Goal: Transaction & Acquisition: Purchase product/service

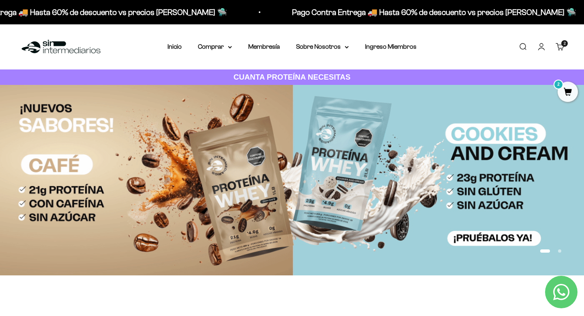
click at [542, 51] on link "Iniciar sesión" at bounding box center [541, 46] width 9 height 9
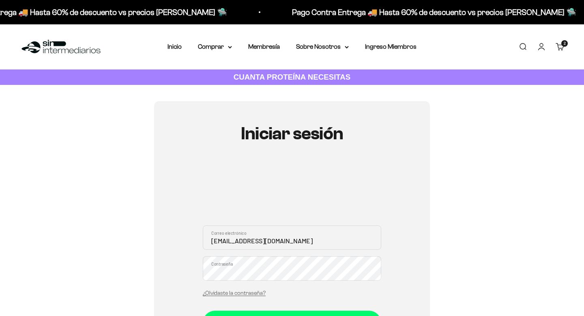
scroll to position [126, 0]
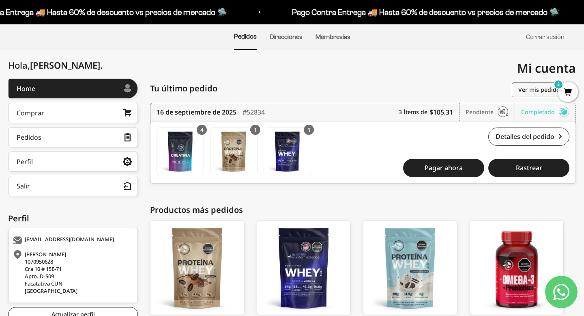
scroll to position [123, 0]
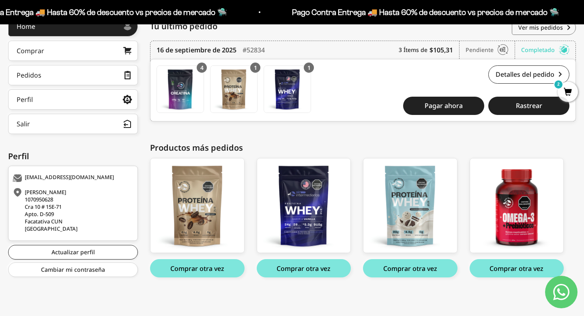
click at [567, 95] on span "2" at bounding box center [568, 92] width 20 height 20
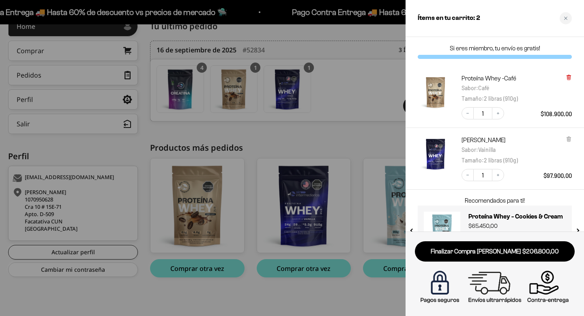
click at [570, 78] on icon at bounding box center [568, 77] width 3 height 4
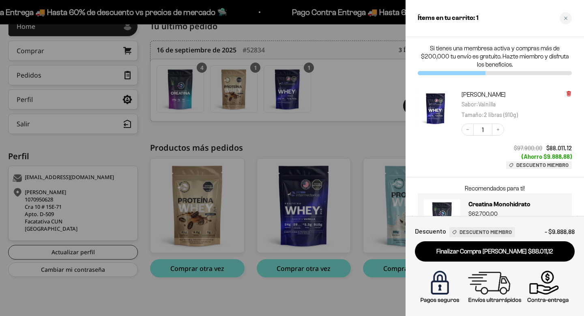
click at [571, 96] on icon at bounding box center [569, 93] width 6 height 6
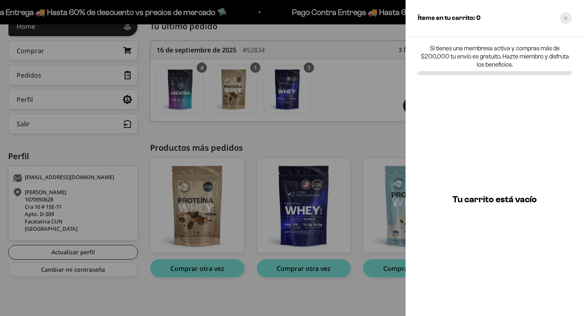
click at [568, 17] on div "Close cart" at bounding box center [566, 18] width 12 height 12
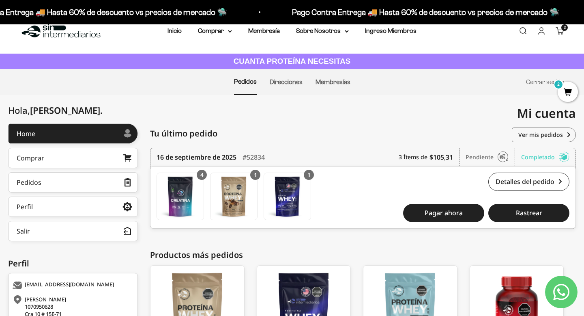
scroll to position [0, 0]
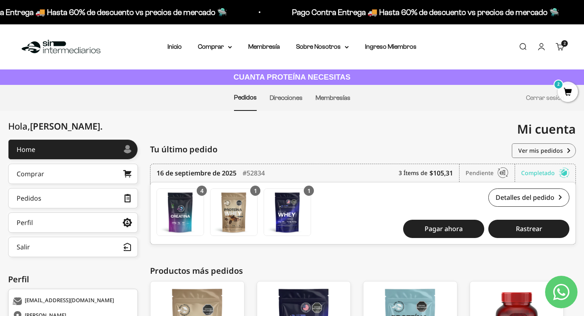
click at [541, 49] on link "Cuenta" at bounding box center [541, 46] width 9 height 9
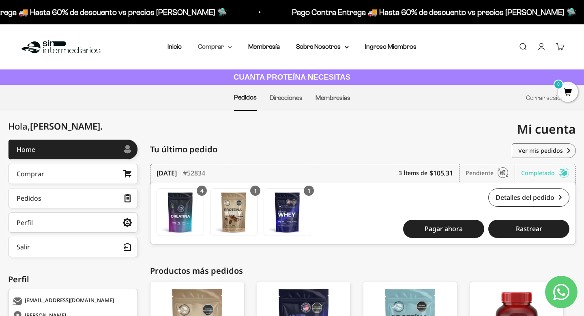
click at [208, 48] on summary "Comprar" at bounding box center [215, 46] width 34 height 11
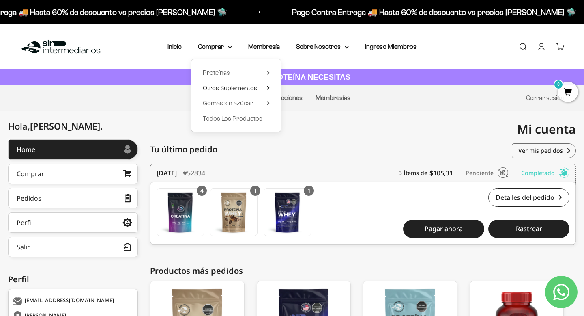
click at [227, 89] on span "Otros Suplementos" at bounding box center [230, 87] width 54 height 7
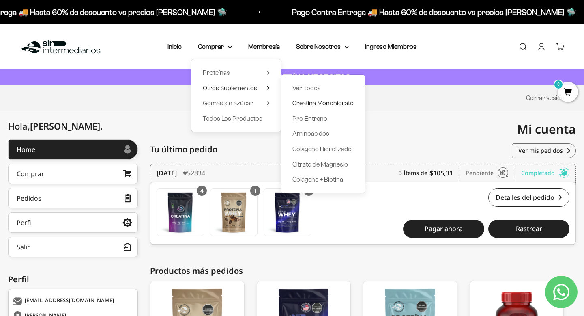
click at [308, 105] on span "Creatina Monohidrato" at bounding box center [323, 102] width 61 height 7
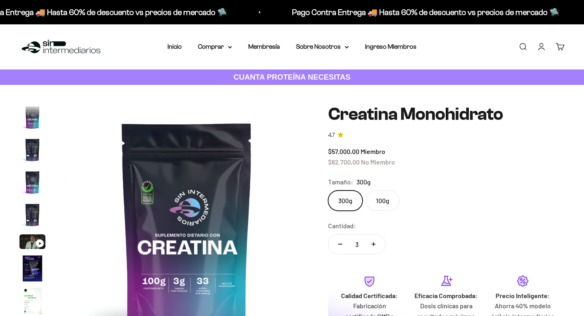
scroll to position [33, 0]
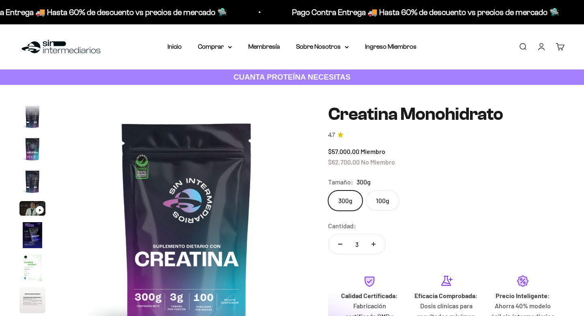
click at [376, 243] on button "Aumentar cantidad" at bounding box center [374, 243] width 24 height 19
type input "4"
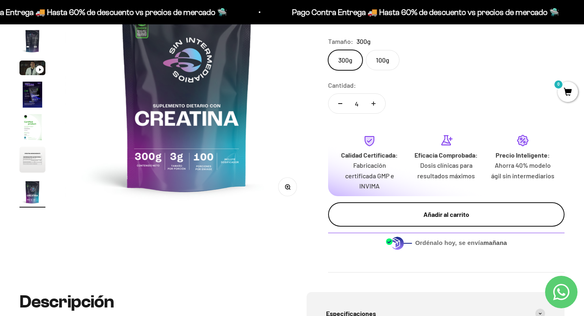
scroll to position [0, 0]
click at [432, 216] on div "Añadir al carrito" at bounding box center [447, 214] width 204 height 11
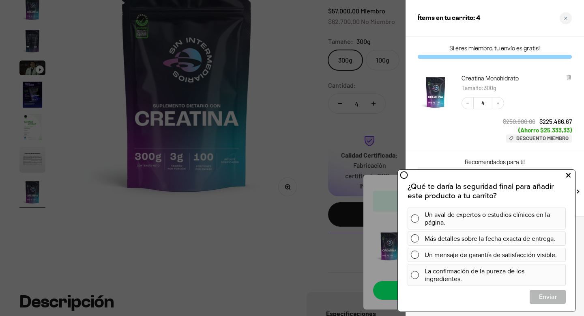
click at [566, 174] on icon at bounding box center [568, 175] width 4 height 11
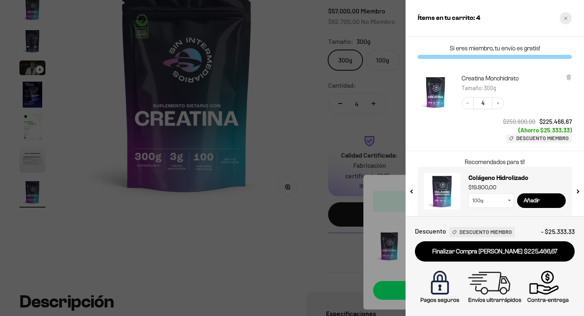
click at [567, 17] on icon "Close cart" at bounding box center [565, 18] width 3 height 3
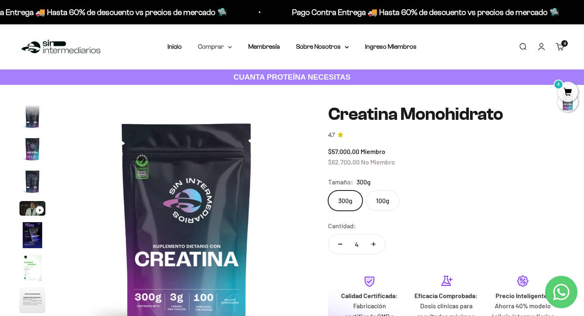
click at [220, 45] on summary "Comprar" at bounding box center [215, 46] width 34 height 11
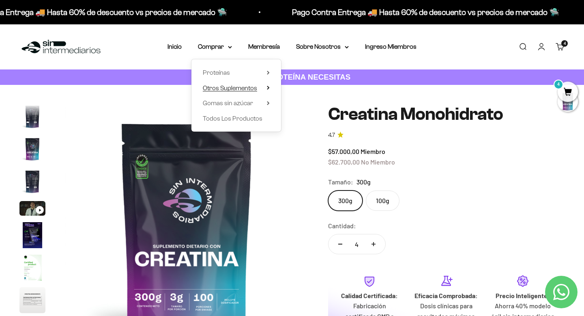
click at [241, 89] on span "Otros Suplementos" at bounding box center [230, 87] width 54 height 7
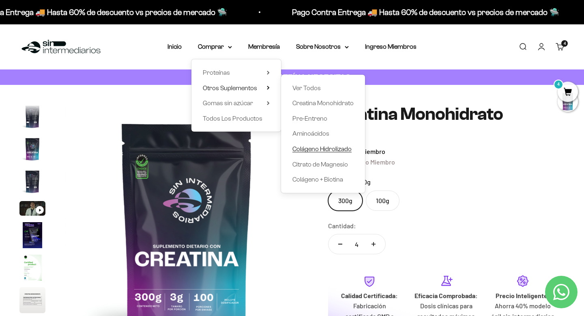
click at [319, 146] on span "Colágeno Hidrolizado" at bounding box center [322, 148] width 59 height 7
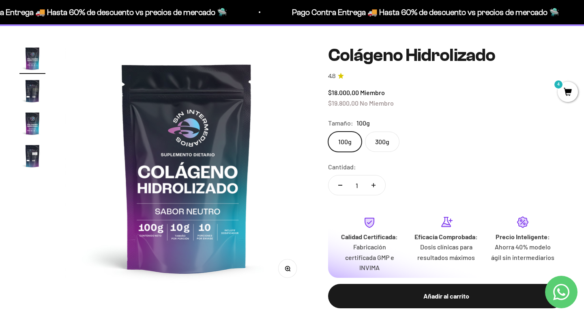
scroll to position [62, 0]
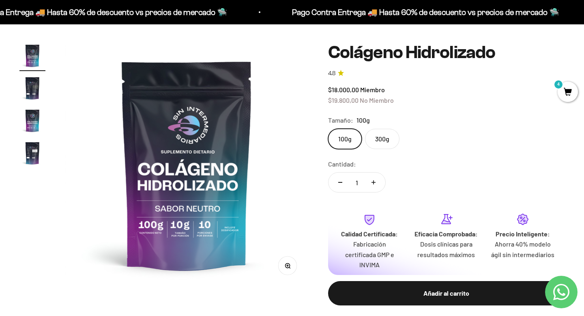
click at [375, 183] on icon "Aumentar cantidad" at bounding box center [374, 182] width 4 height 4
type input "2"
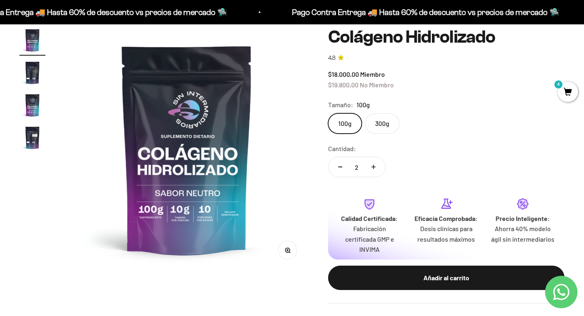
scroll to position [78, 0]
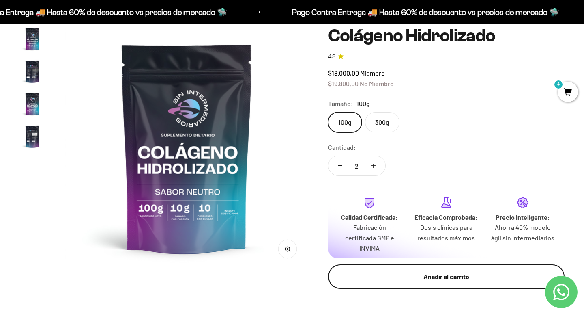
click at [431, 283] on button "Añadir al carrito" at bounding box center [446, 276] width 237 height 24
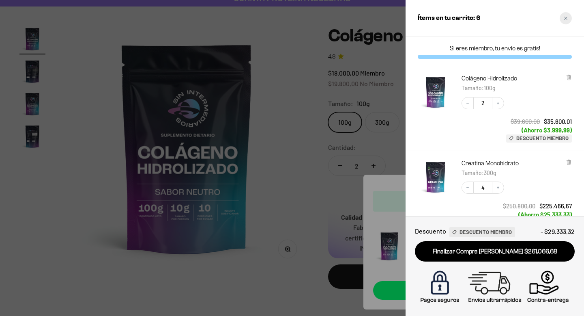
click at [569, 18] on div "Close cart" at bounding box center [566, 18] width 12 height 12
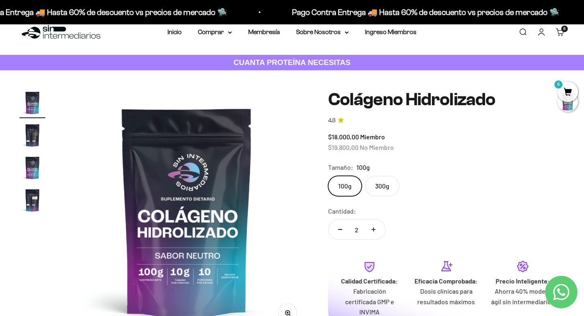
scroll to position [0, 0]
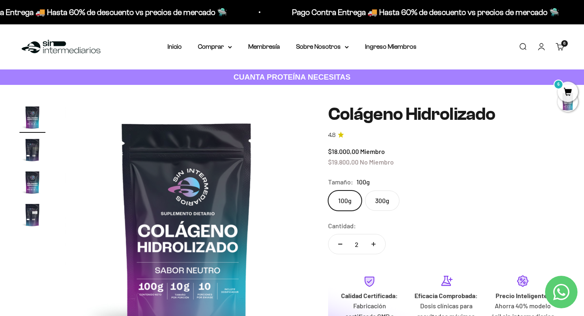
click at [562, 49] on link "Carrito 6" at bounding box center [560, 46] width 9 height 9
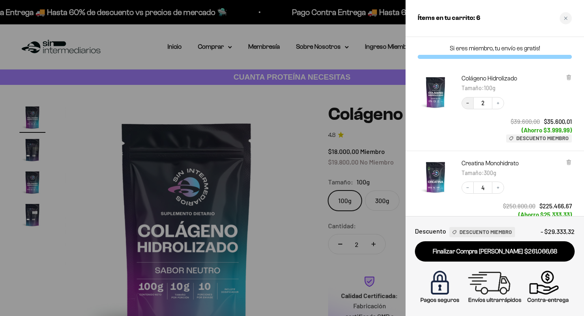
click at [470, 103] on icon "Decrease quantity" at bounding box center [467, 103] width 5 height 5
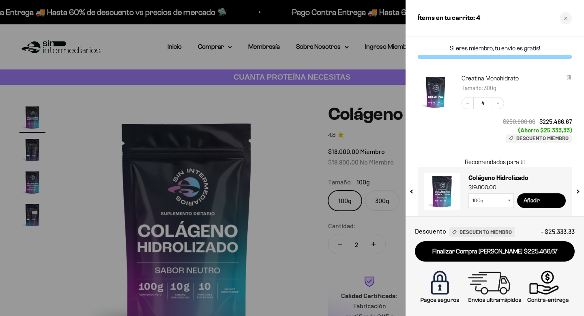
click at [300, 172] on div at bounding box center [292, 158] width 584 height 316
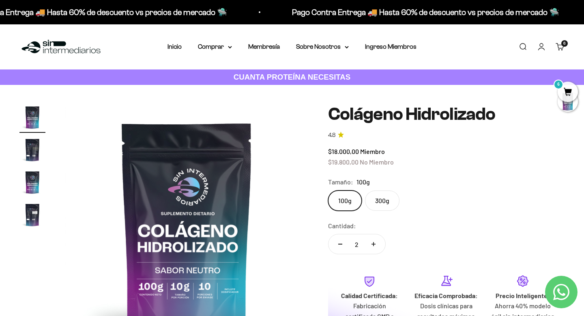
click at [389, 200] on label "300g" at bounding box center [382, 200] width 34 height 20
click at [328, 190] on input "300g" at bounding box center [328, 190] width 0 height 0
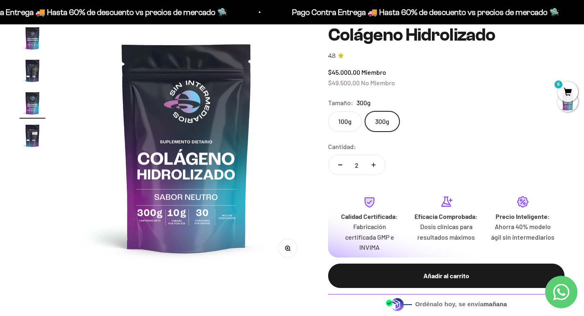
scroll to position [73, 0]
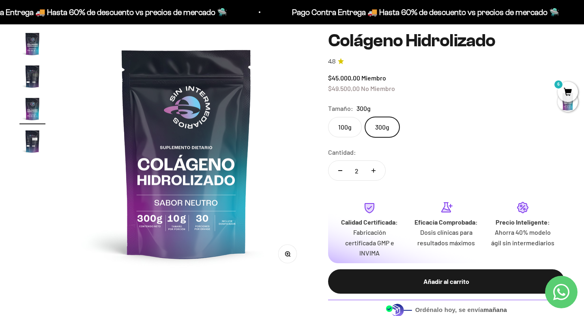
click at [344, 126] on label "100g" at bounding box center [345, 127] width 34 height 20
click at [328, 117] on input "100g" at bounding box center [328, 116] width 0 height 0
click at [378, 127] on label "300g" at bounding box center [382, 127] width 34 height 20
click at [328, 117] on input "300g" at bounding box center [328, 116] width 0 height 0
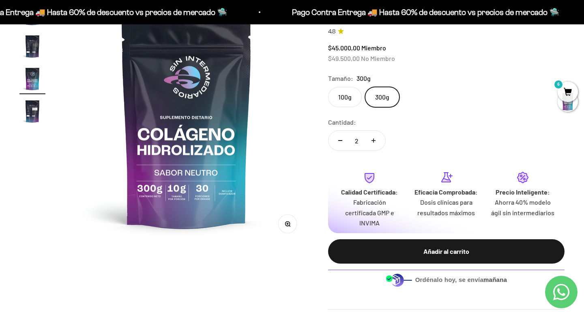
scroll to position [104, 0]
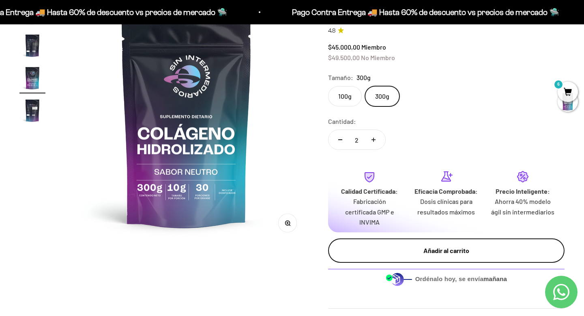
click at [438, 248] on div "Añadir al carrito" at bounding box center [447, 250] width 204 height 11
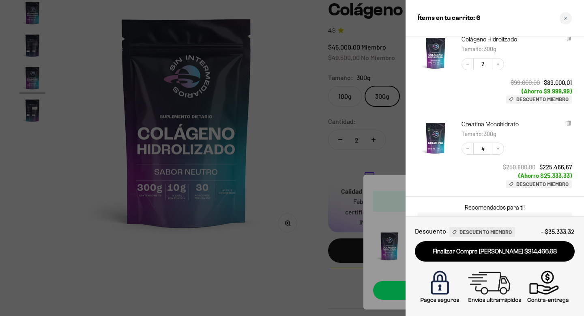
scroll to position [41, 0]
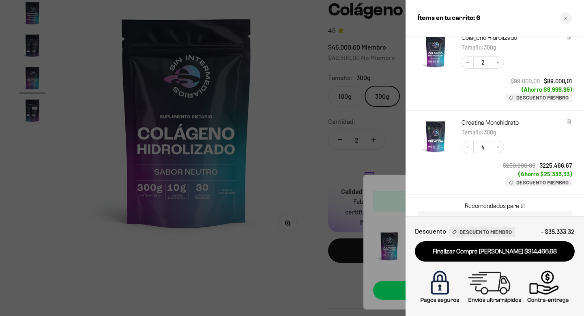
click at [320, 144] on div at bounding box center [292, 158] width 584 height 316
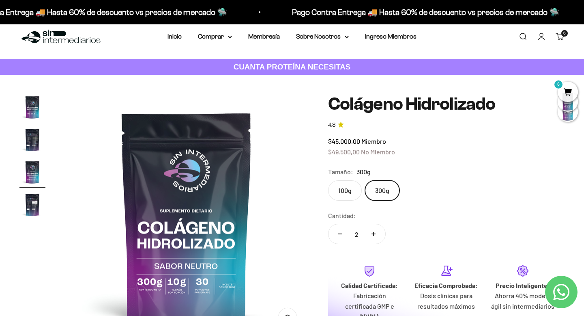
scroll to position [0, 0]
